Goal: Transaction & Acquisition: Download file/media

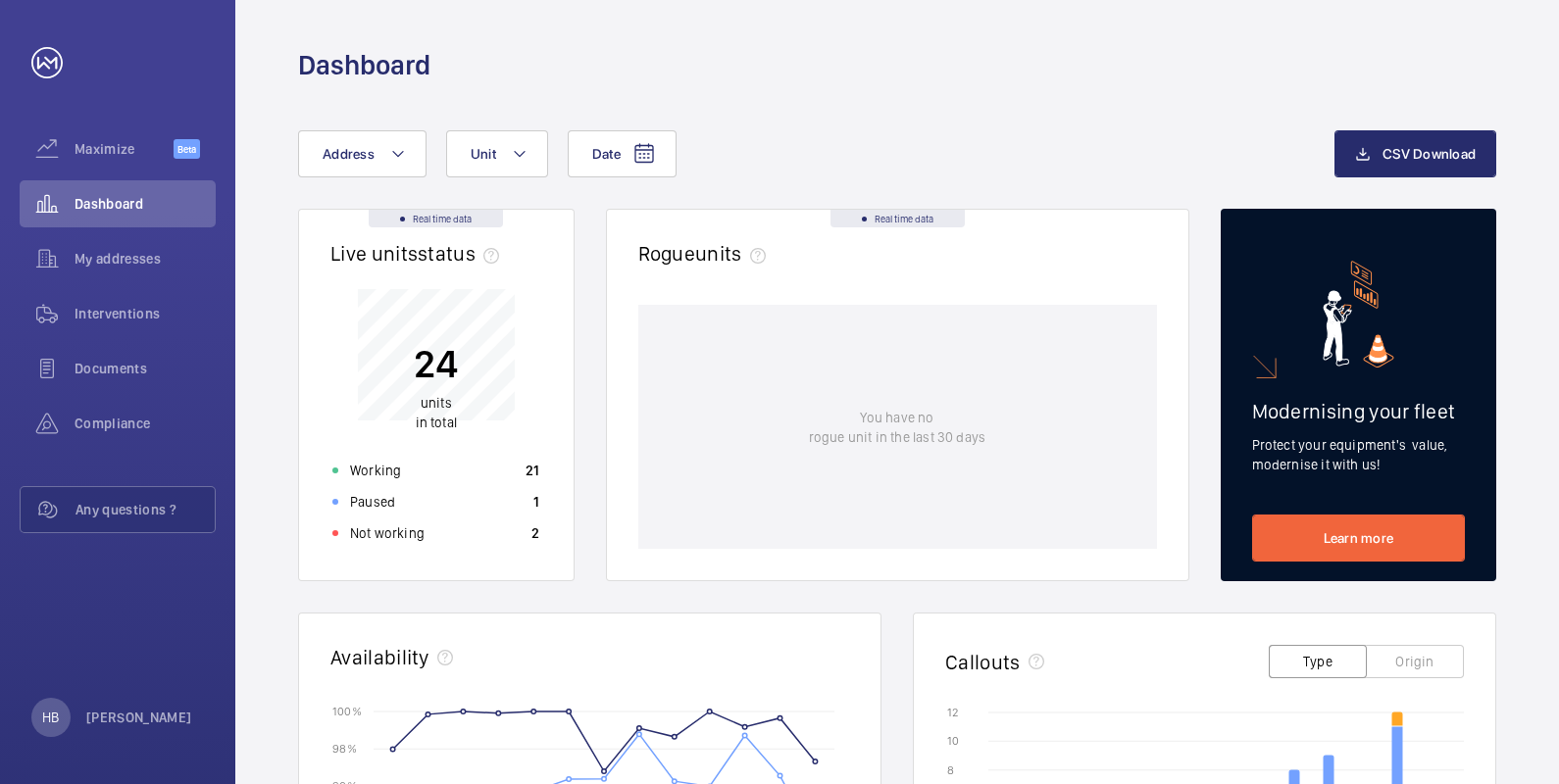
click at [507, 122] on div "Date Address Unit CSV Download Real time data Live units status﻿ 24 units in to…" at bounding box center [898, 759] width 1324 height 1352
click at [506, 137] on button "Unit" at bounding box center [497, 153] width 102 height 47
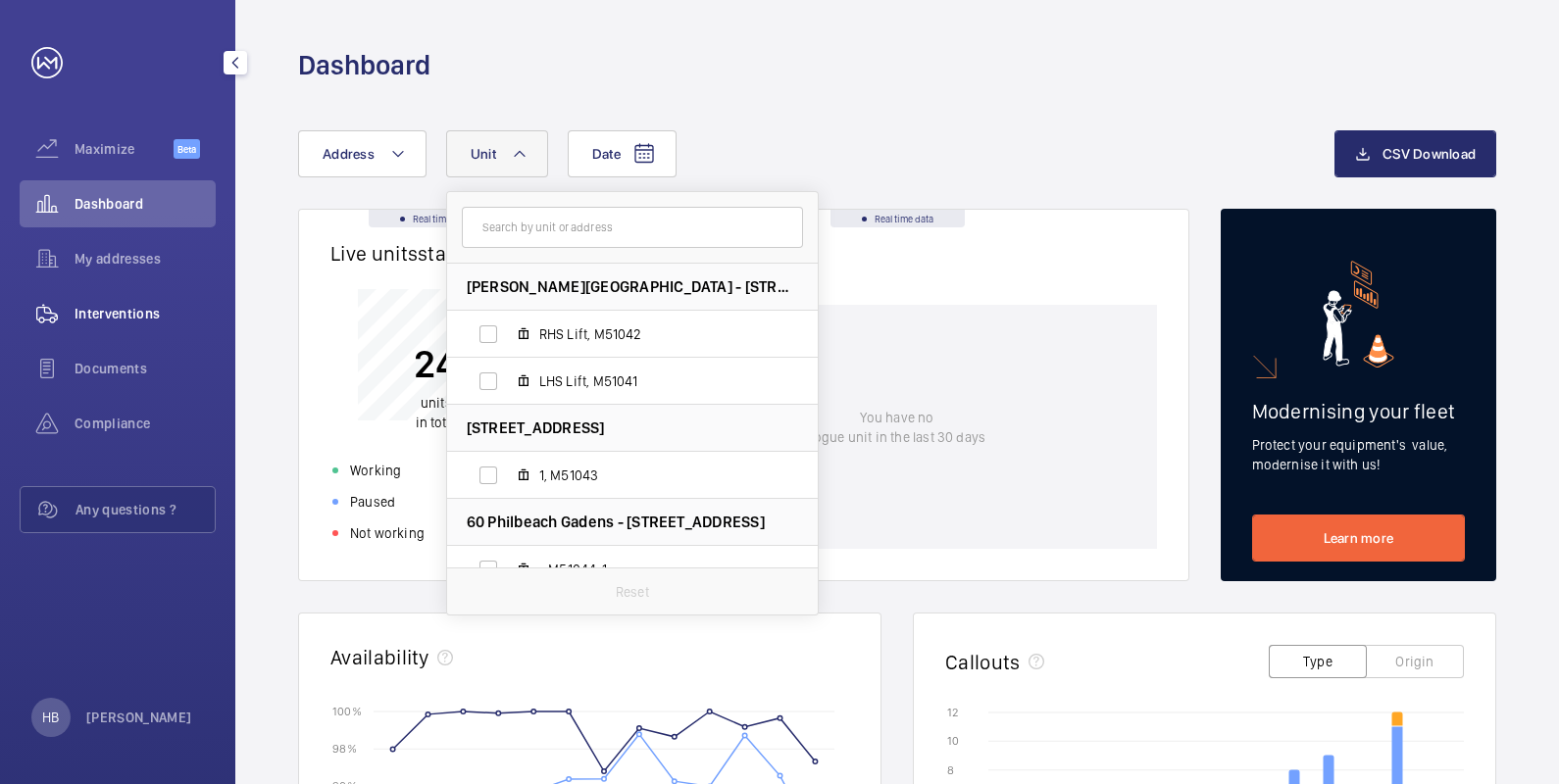
click at [167, 308] on span "Interventions" at bounding box center [145, 314] width 141 height 20
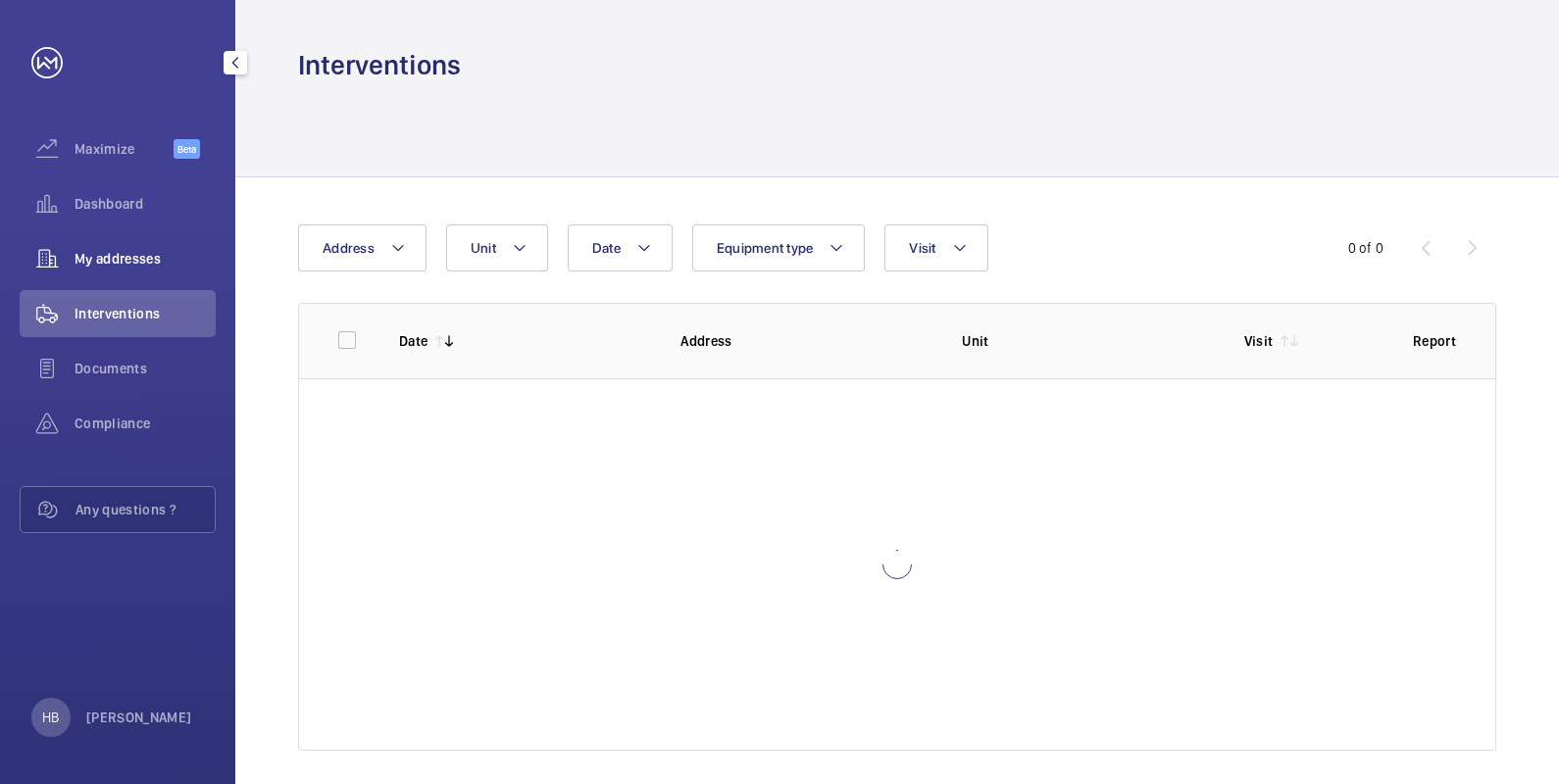
click at [163, 267] on span "My addresses" at bounding box center [145, 259] width 141 height 20
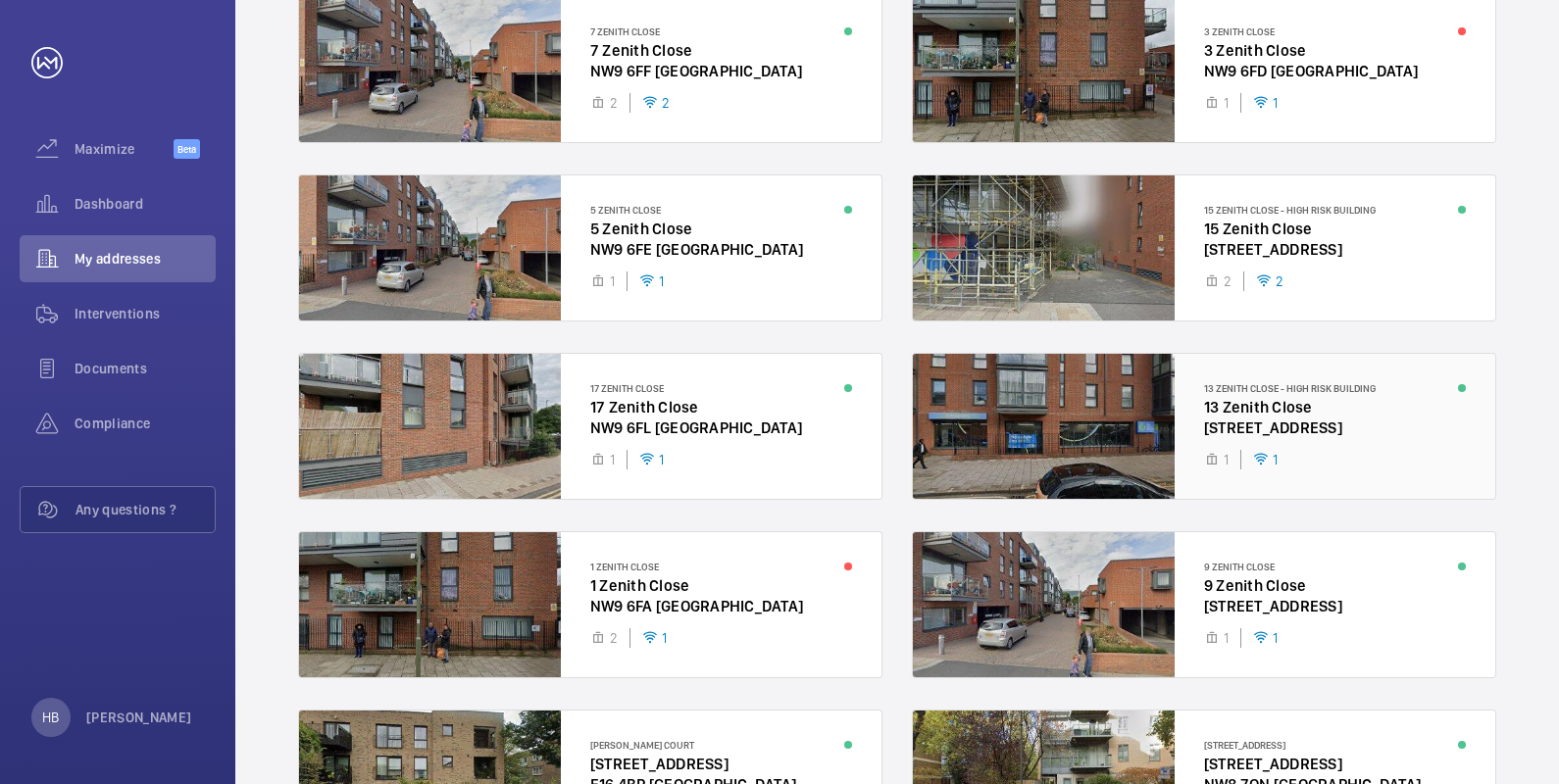
click at [1236, 398] on div at bounding box center [1204, 426] width 583 height 145
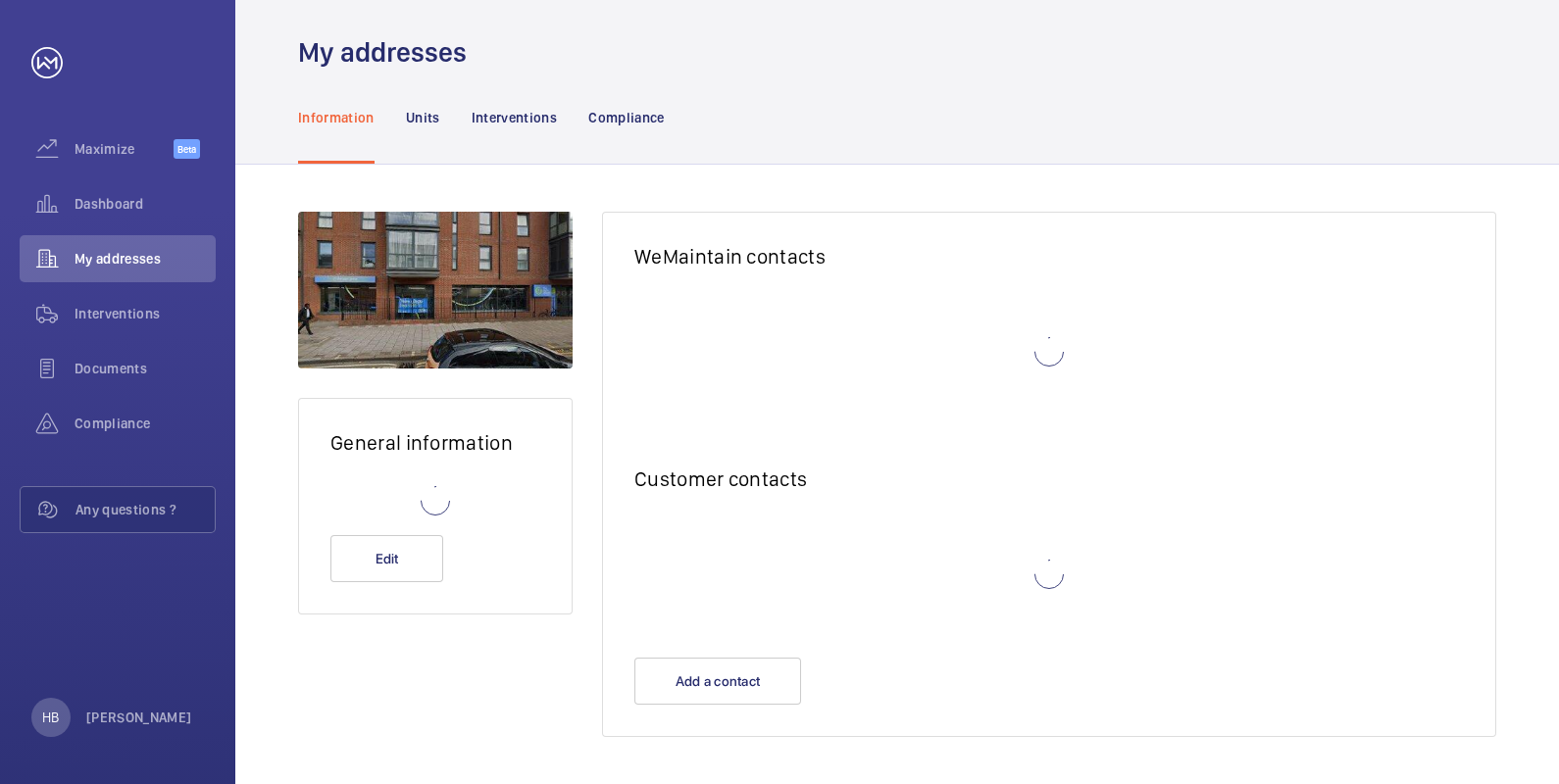
scroll to position [12, 0]
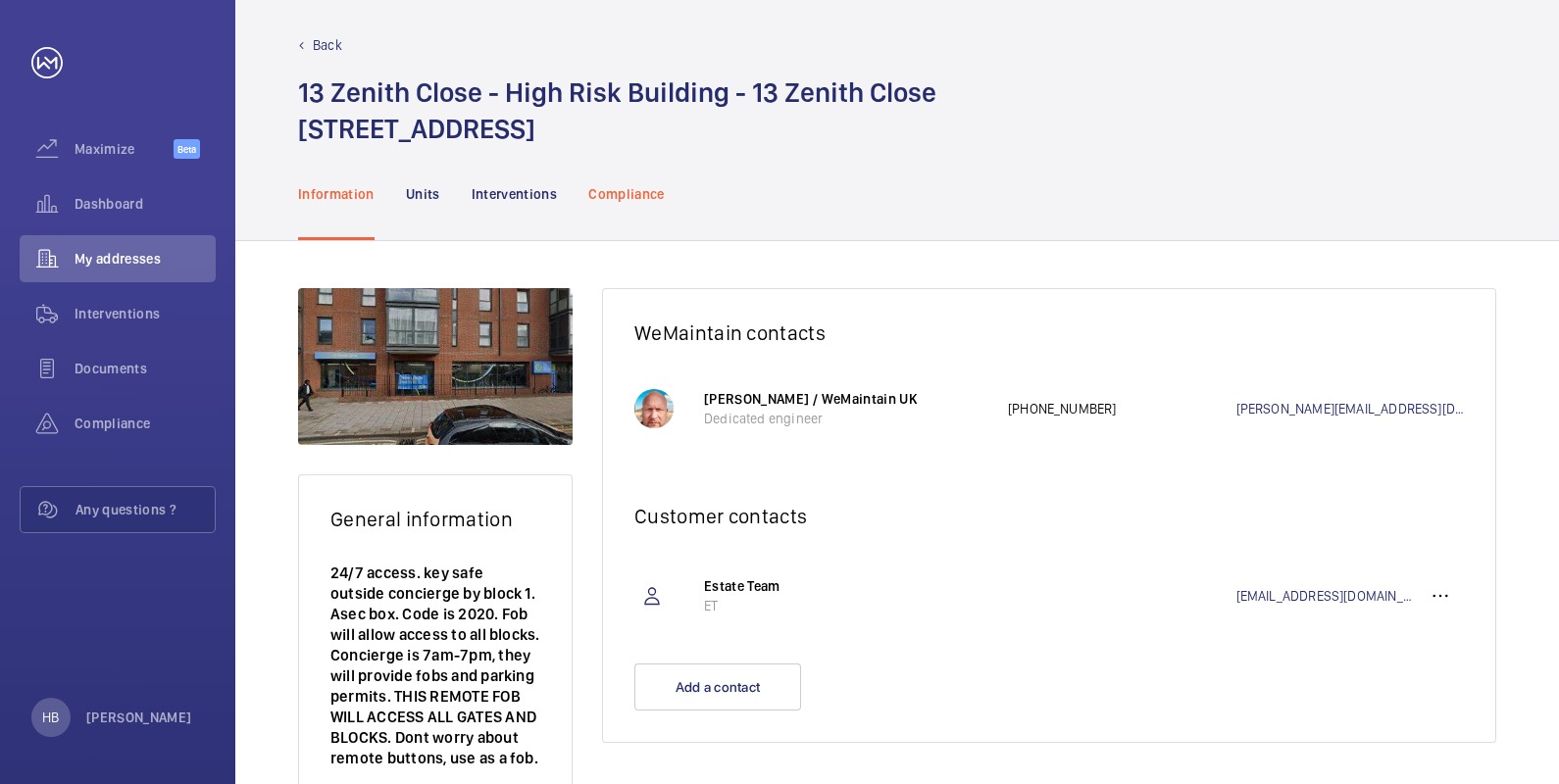
click at [608, 196] on p "Compliance" at bounding box center [626, 194] width 77 height 20
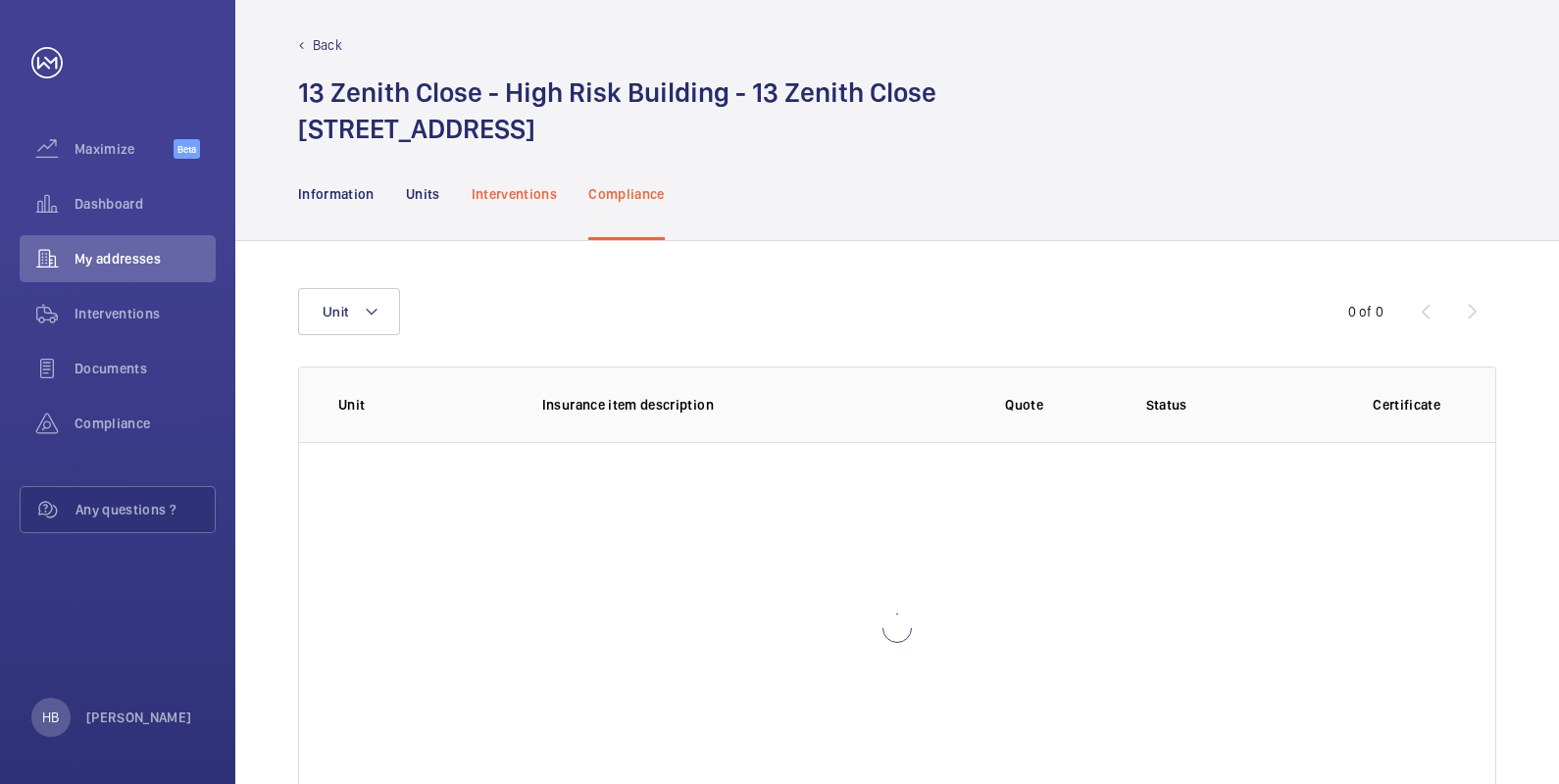
click at [484, 195] on p "Interventions" at bounding box center [514, 194] width 87 height 20
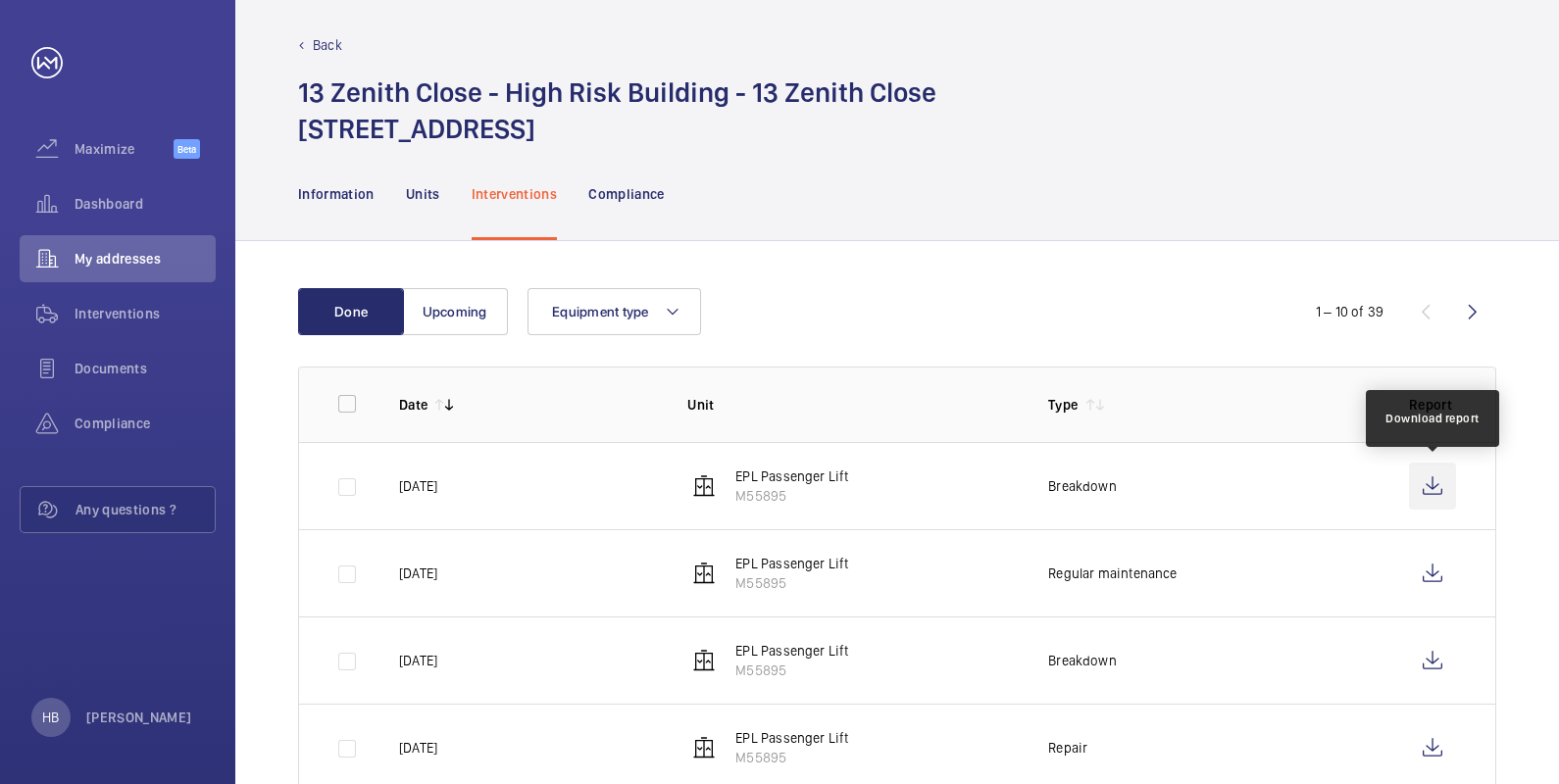
click at [1449, 495] on wm-front-icon-button at bounding box center [1432, 486] width 47 height 47
